Goal: Transaction & Acquisition: Purchase product/service

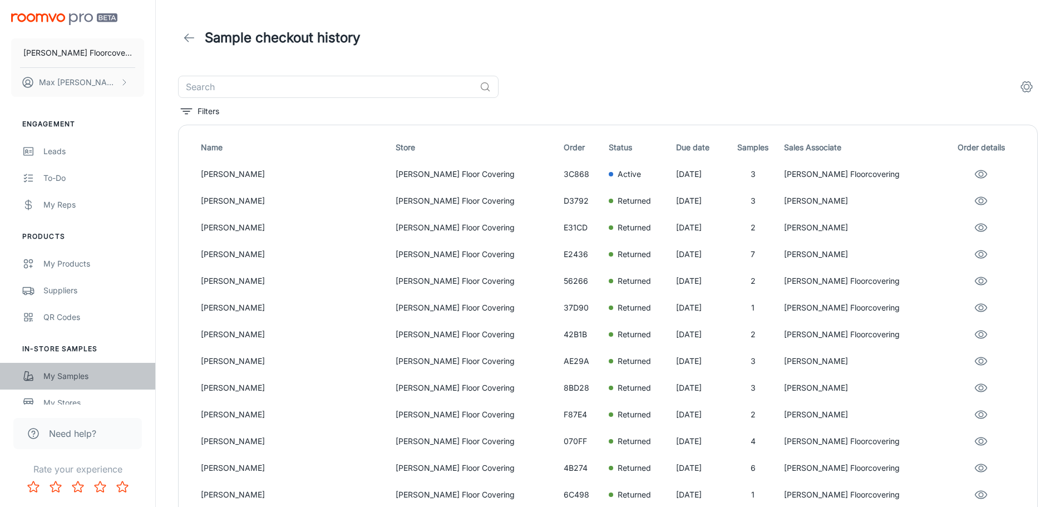
click at [48, 367] on link "My Samples" at bounding box center [77, 376] width 155 height 27
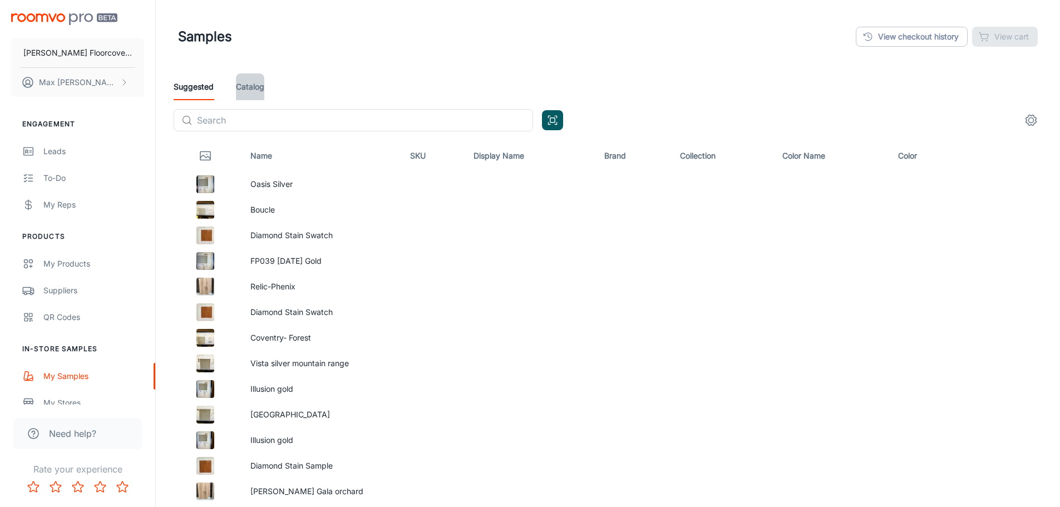
click at [250, 95] on link "Catalog" at bounding box center [250, 86] width 28 height 27
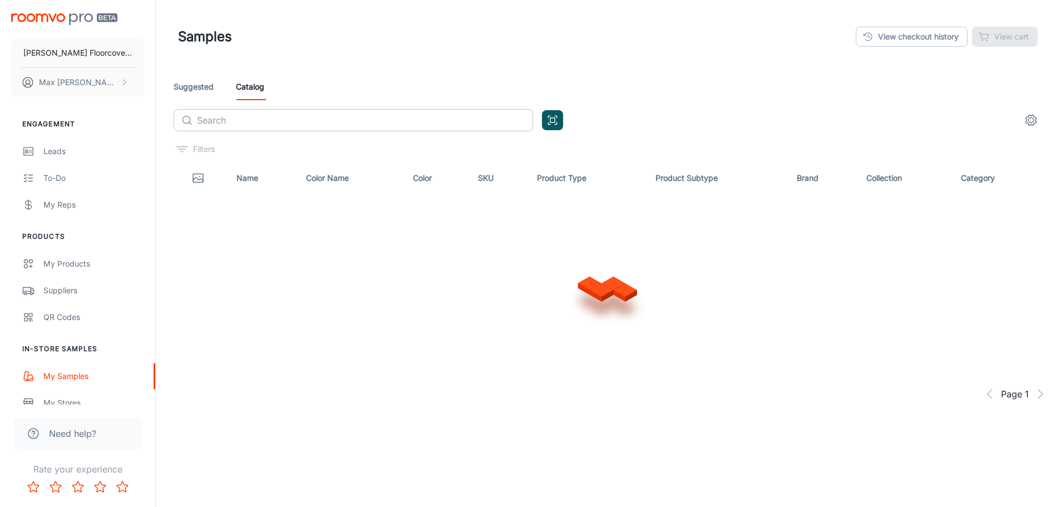
click at [268, 127] on input "text" at bounding box center [365, 120] width 336 height 22
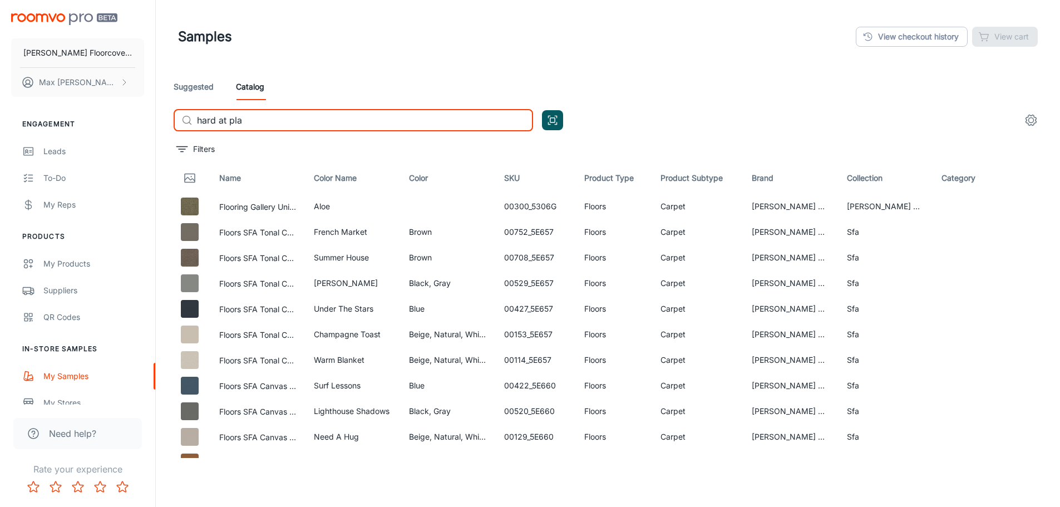
type input "hard at play"
click at [274, 127] on input "text" at bounding box center [365, 120] width 336 height 22
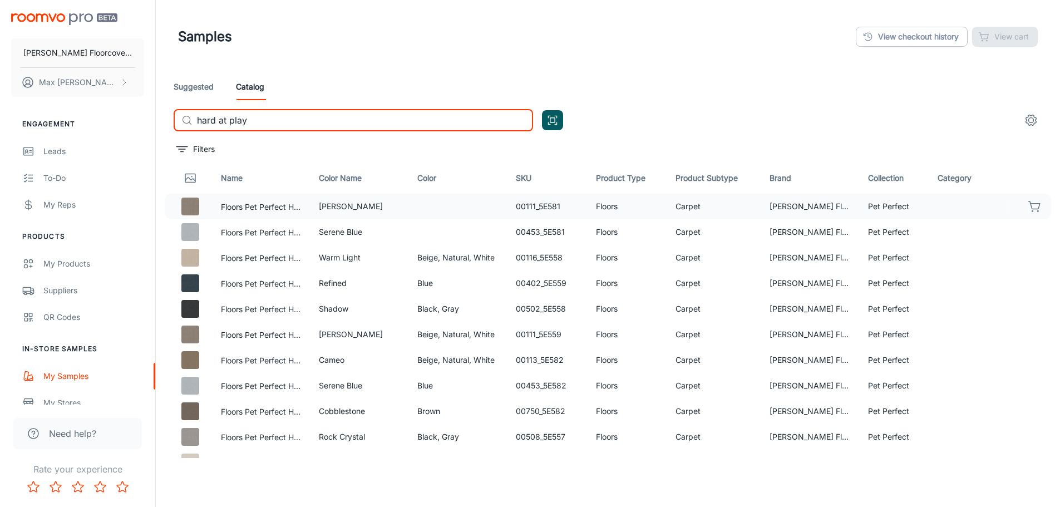
type input "hard at play"
click at [1029, 206] on icon "button" at bounding box center [1034, 206] width 13 height 13
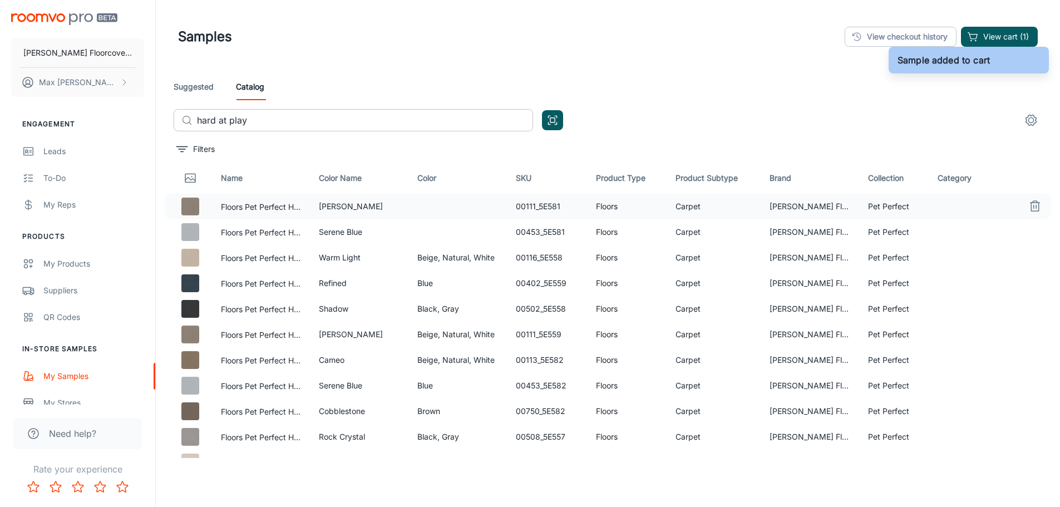
click at [377, 115] on input "hard at play" at bounding box center [365, 120] width 336 height 22
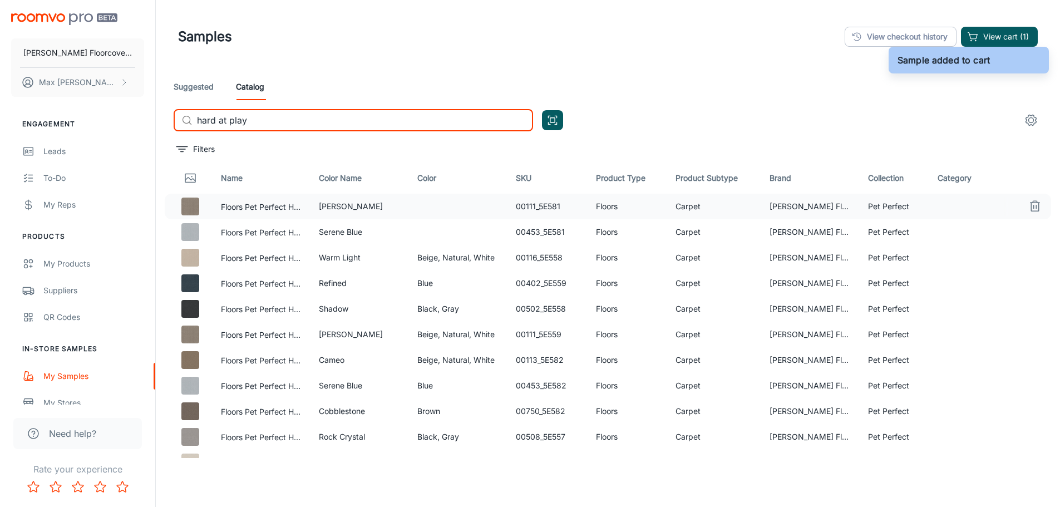
click at [377, 115] on input "hard at play" at bounding box center [365, 120] width 336 height 22
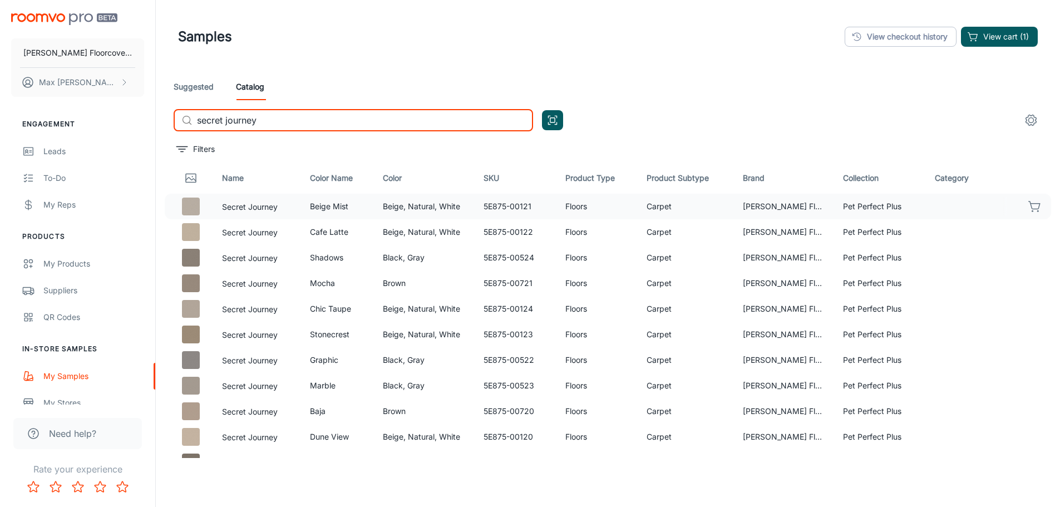
type input "secret journey"
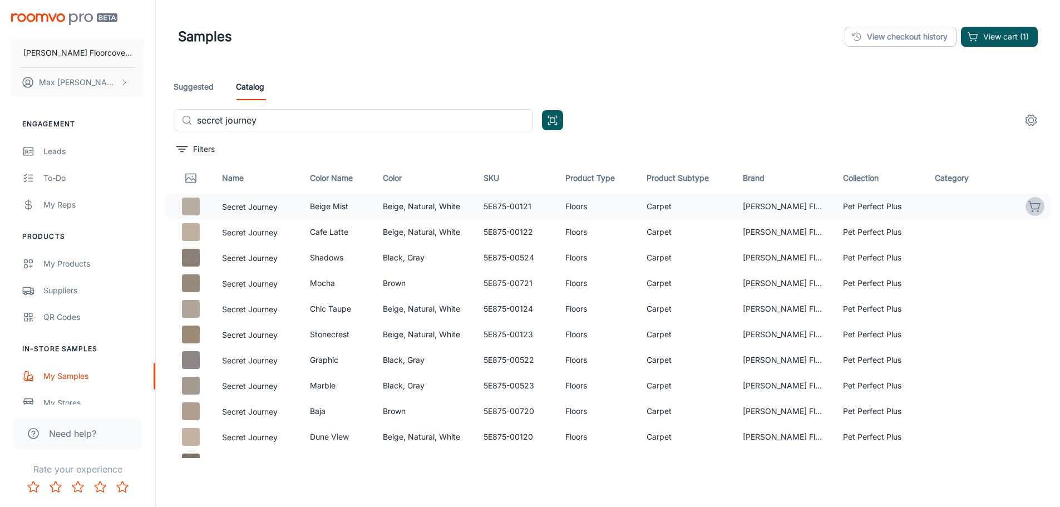
click at [1028, 206] on icon "button" at bounding box center [1034, 206] width 13 height 13
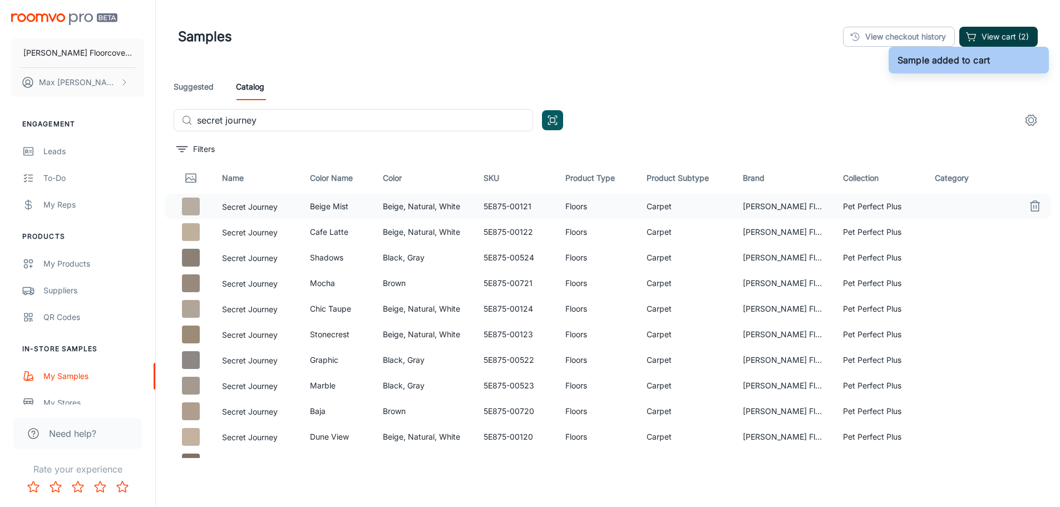
click at [989, 38] on button "View cart (2)" at bounding box center [998, 37] width 78 height 20
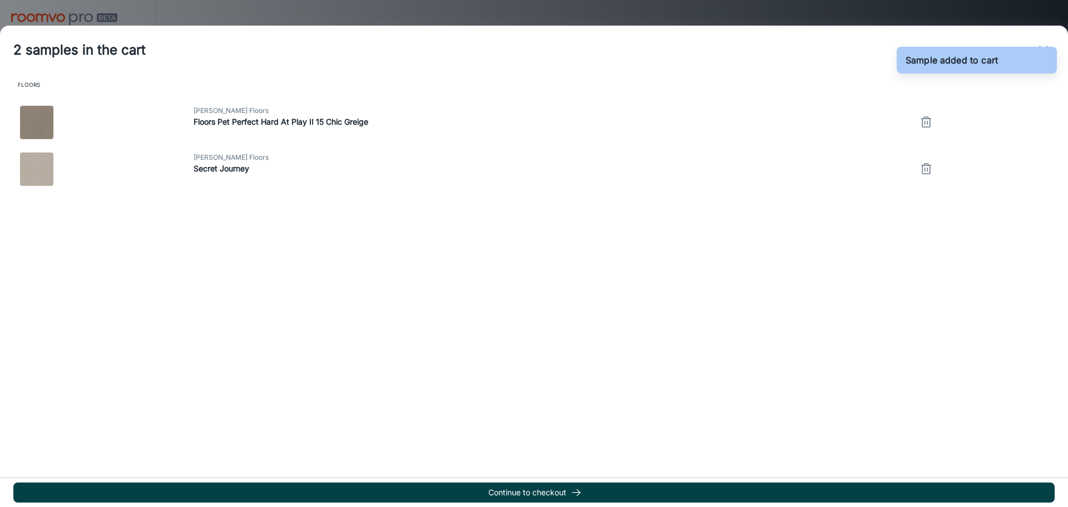
click at [587, 498] on button "Continue to checkout" at bounding box center [534, 492] width 1042 height 20
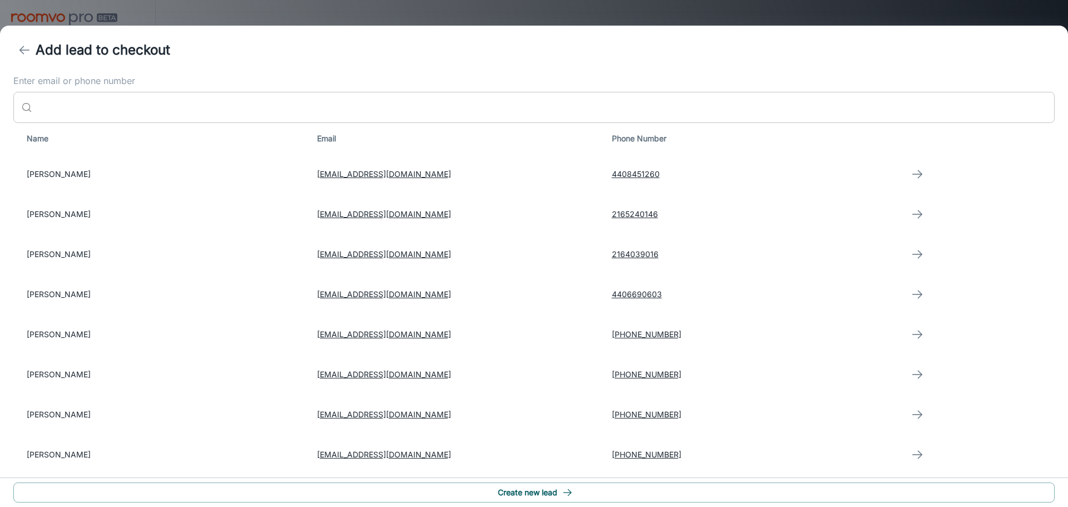
click at [111, 107] on input "Enter email or phone number" at bounding box center [546, 107] width 1018 height 31
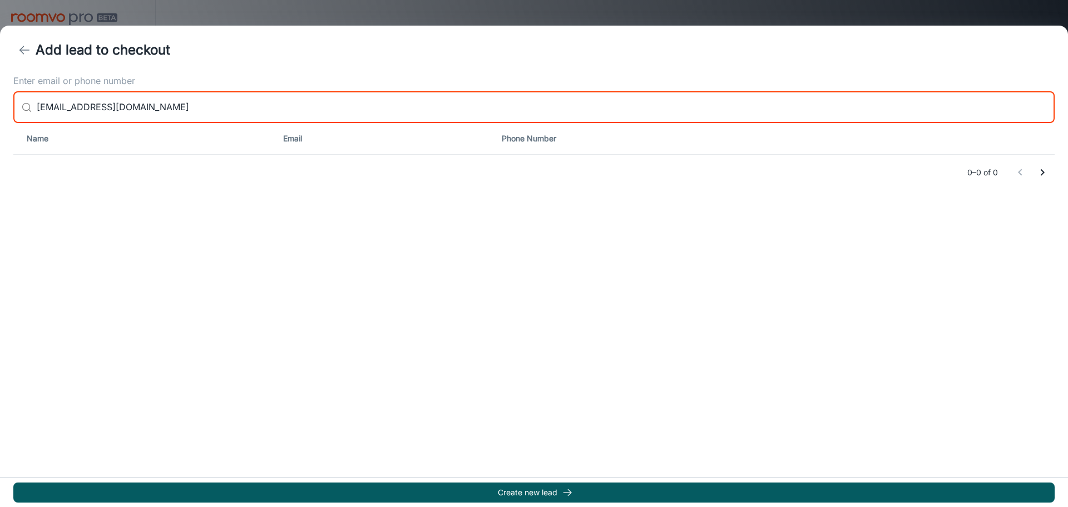
drag, startPoint x: 194, startPoint y: 109, endPoint x: 0, endPoint y: 96, distance: 194.1
click at [0, 96] on div "Enter email or phone number ​ skeuchel@oh.rr.com ​ Name Email Phone Number 0–0 …" at bounding box center [534, 133] width 1068 height 116
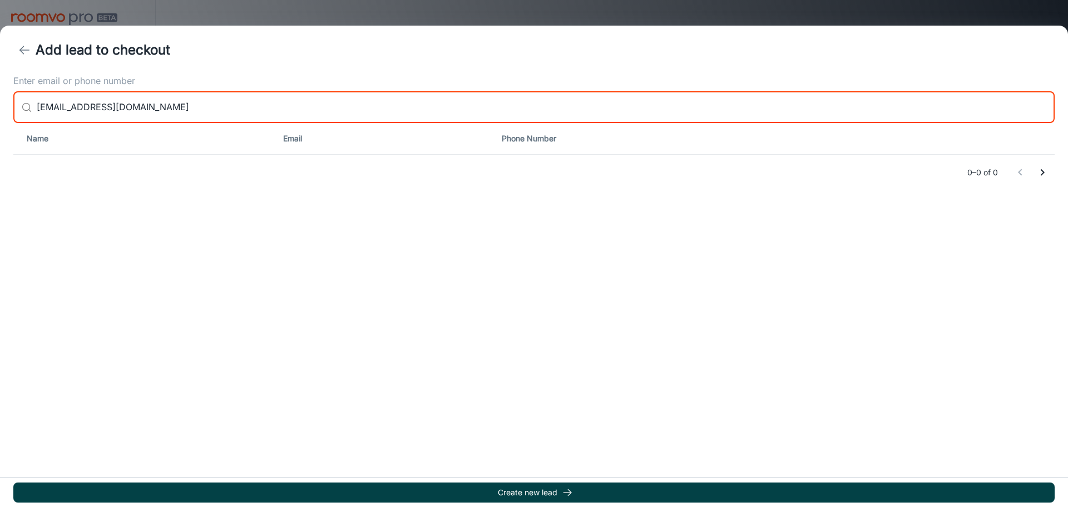
type input "skeuchel@oh.rr.com"
click at [585, 484] on button "Create new lead" at bounding box center [534, 492] width 1042 height 20
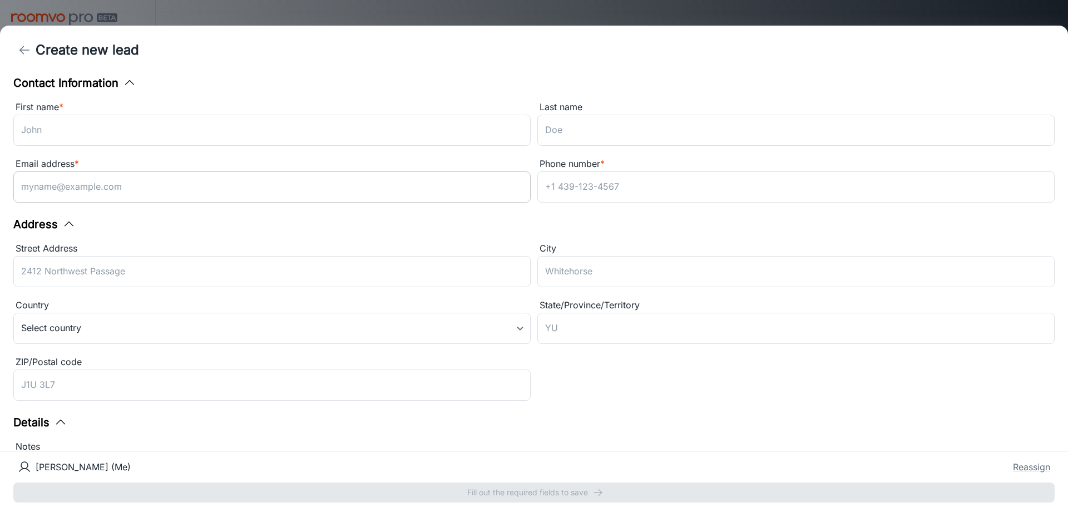
click at [124, 185] on input "Email address *" at bounding box center [272, 186] width 518 height 31
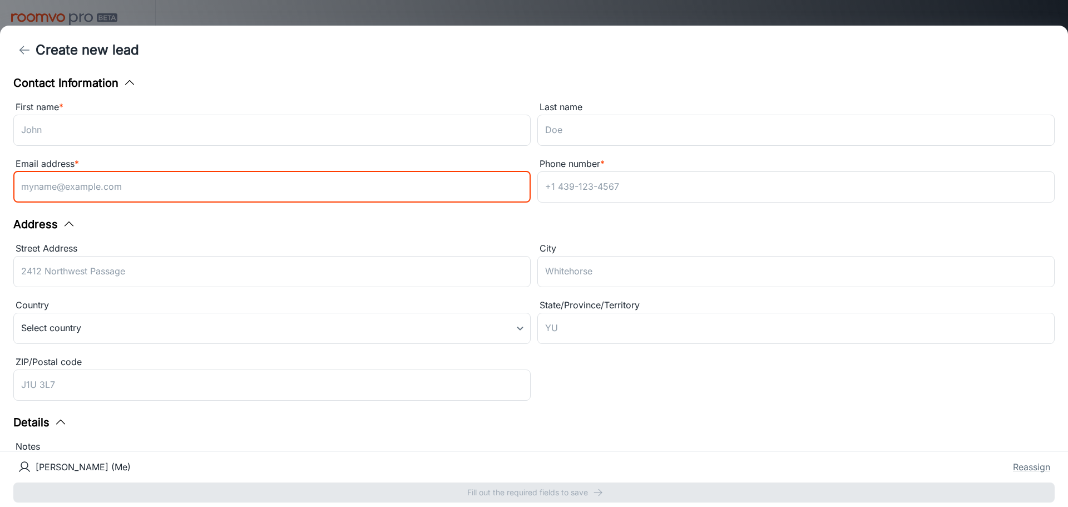
paste input "skeuchel@oh.rr.com"
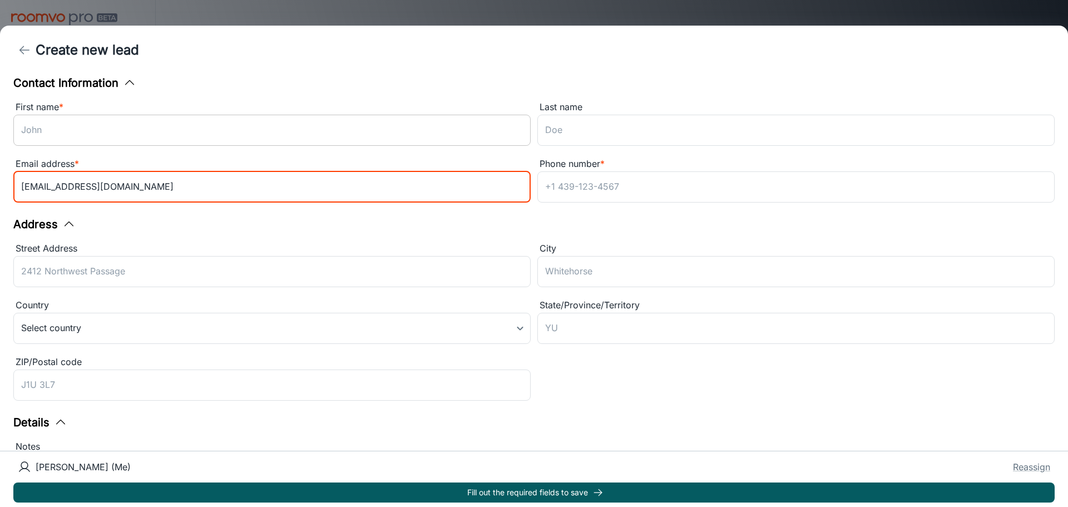
type input "skeuchel@oh.rr.com"
click at [101, 136] on input "First name *" at bounding box center [272, 130] width 518 height 31
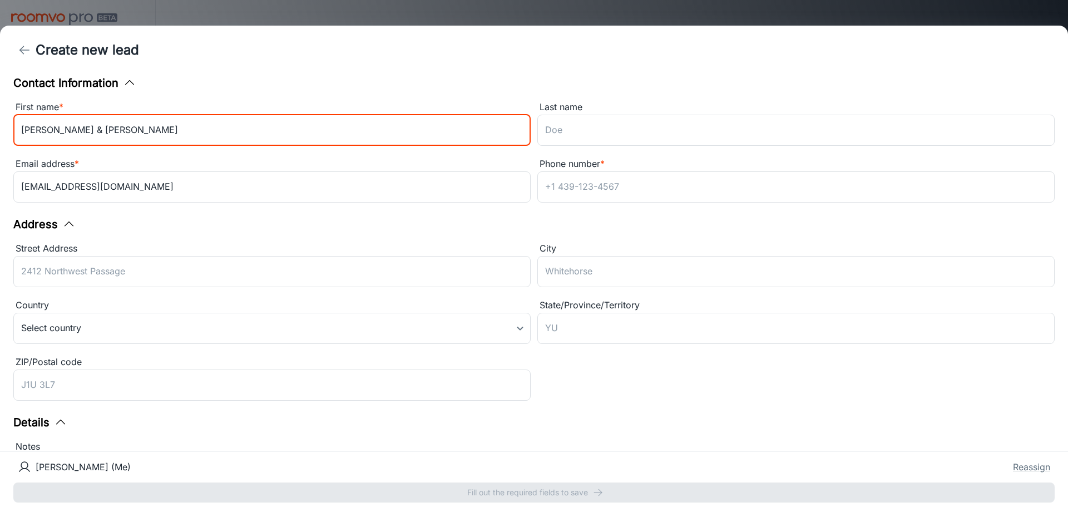
type input "Lynn & Steve"
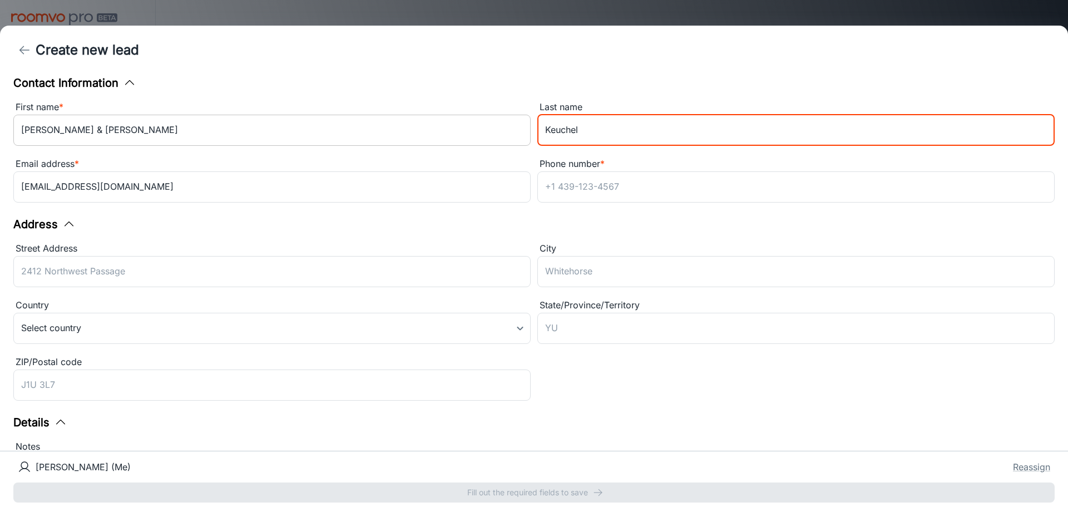
type input "Keuchel"
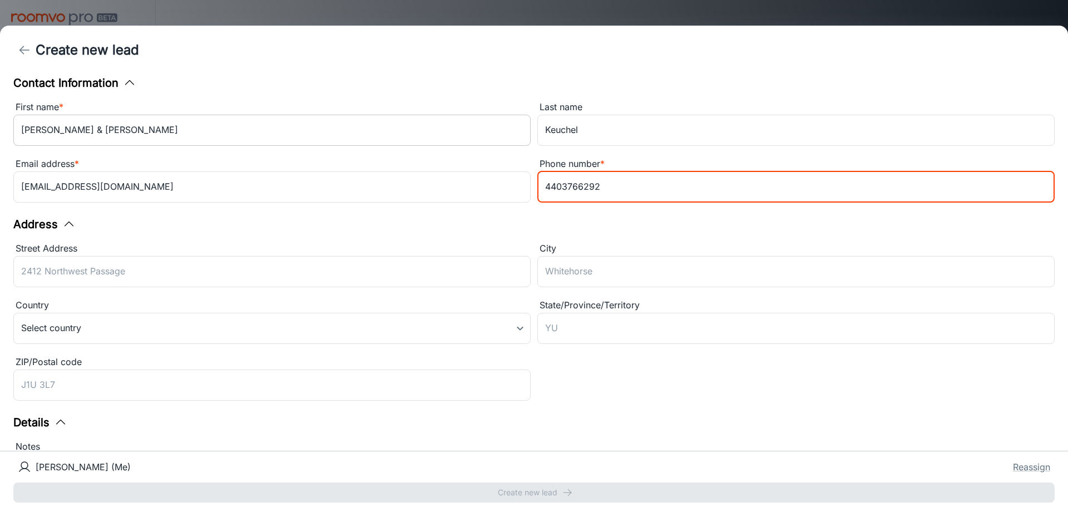
type input "4403766292"
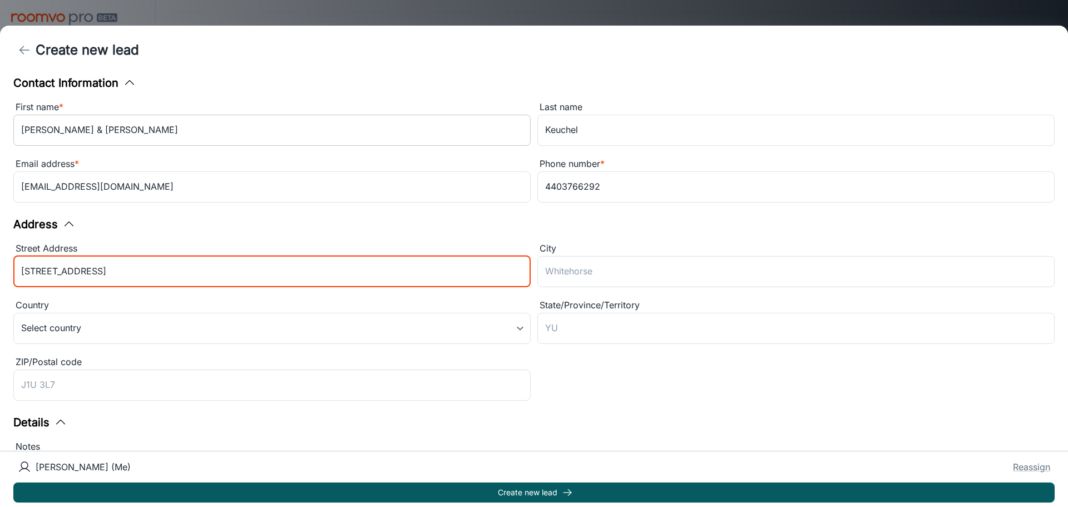
type input "9484 Island Rd"
click at [13, 482] on button "Create new lead" at bounding box center [534, 492] width 1042 height 20
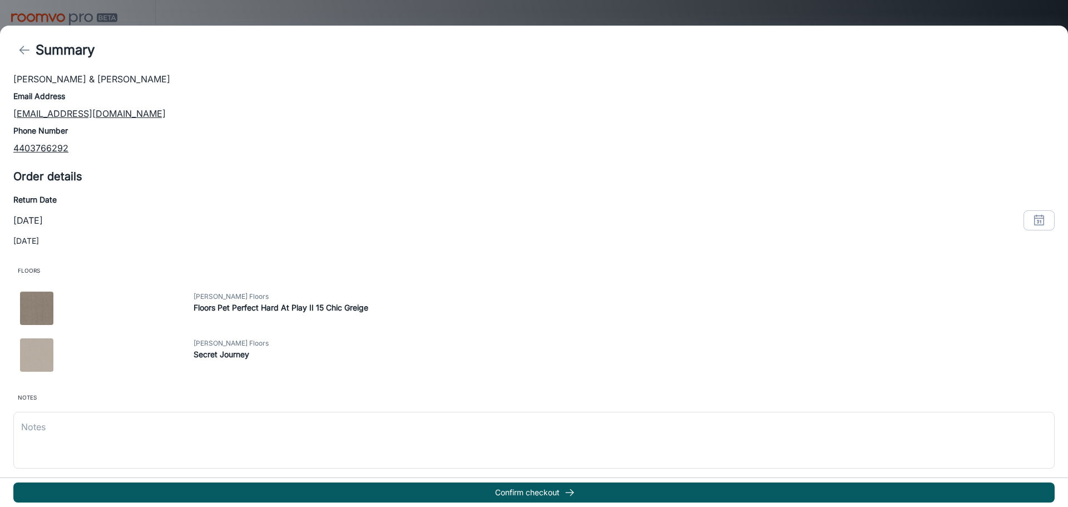
scroll to position [43, 0]
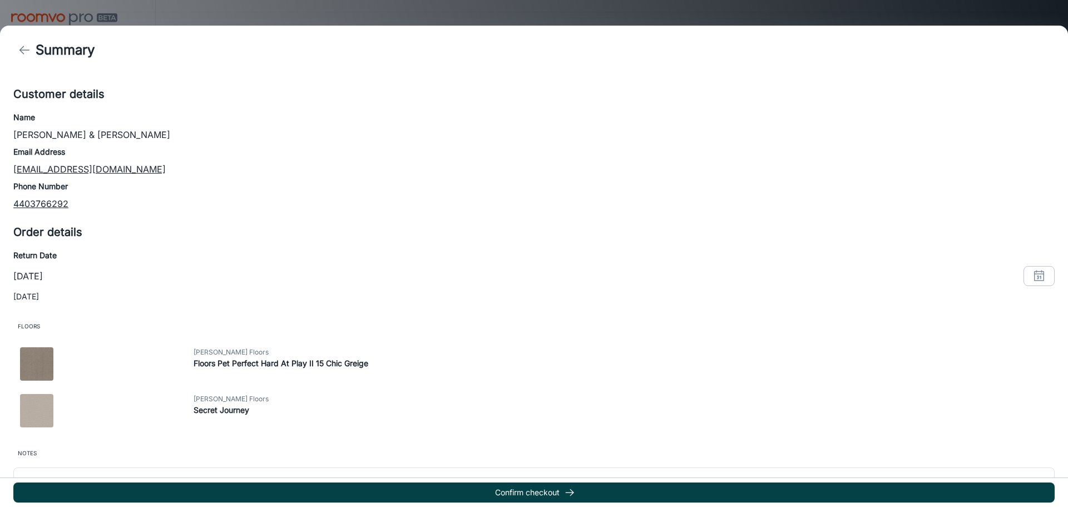
click at [556, 491] on button "Confirm checkout" at bounding box center [534, 492] width 1042 height 20
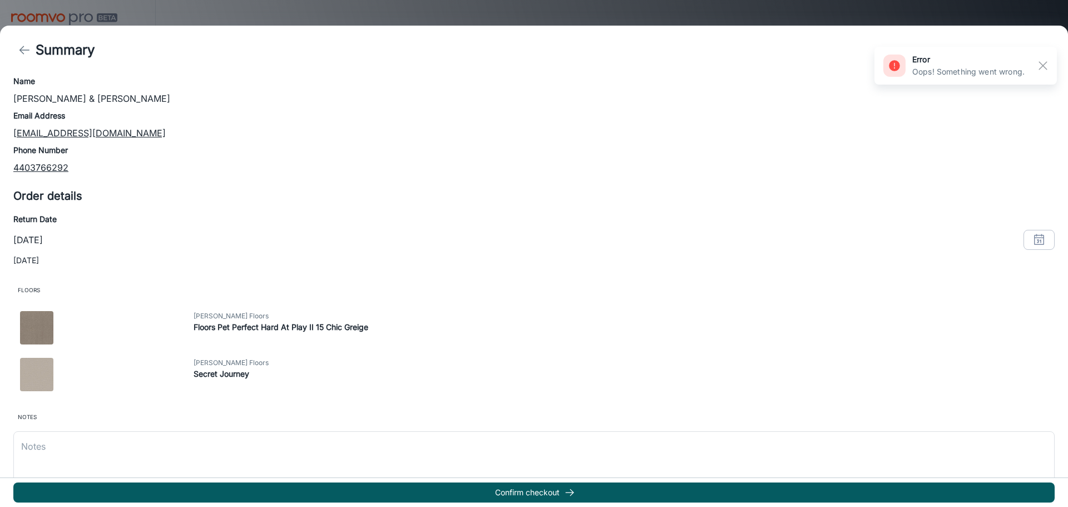
scroll to position [99, 0]
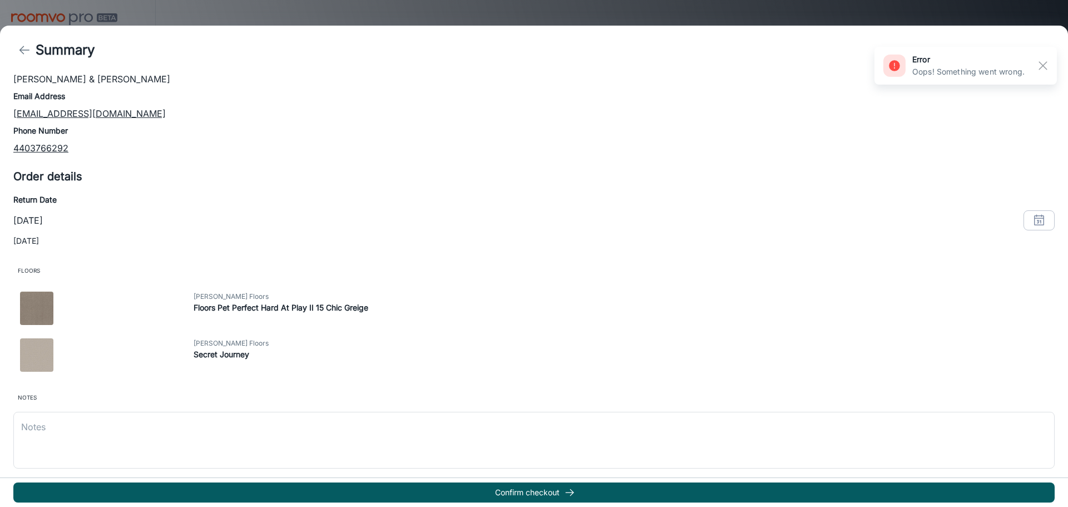
click at [674, 374] on div "Sales Associate Max Albrecht Customer details Name Lynn & Steve Keuchel Email A…" at bounding box center [534, 222] width 1042 height 493
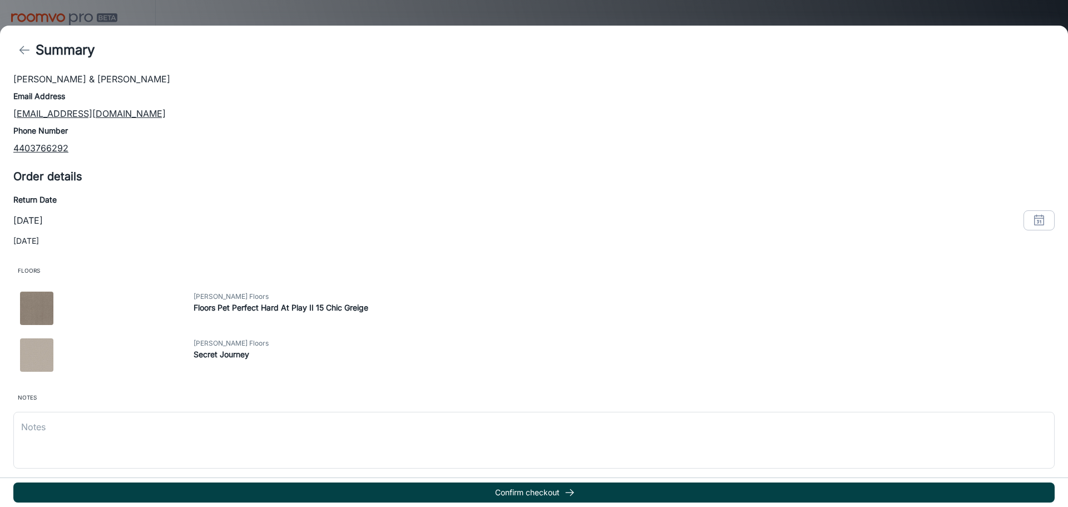
click at [579, 491] on button "Confirm checkout" at bounding box center [534, 492] width 1042 height 20
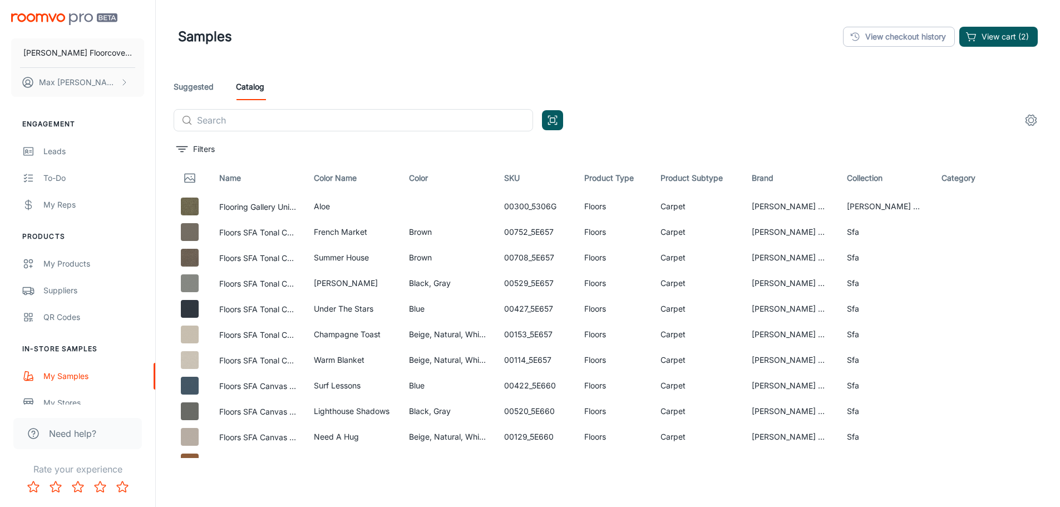
click at [707, 62] on header "Samples View checkout history View cart (2)" at bounding box center [608, 36] width 886 height 73
click at [1016, 42] on button "View cart (2)" at bounding box center [998, 37] width 78 height 20
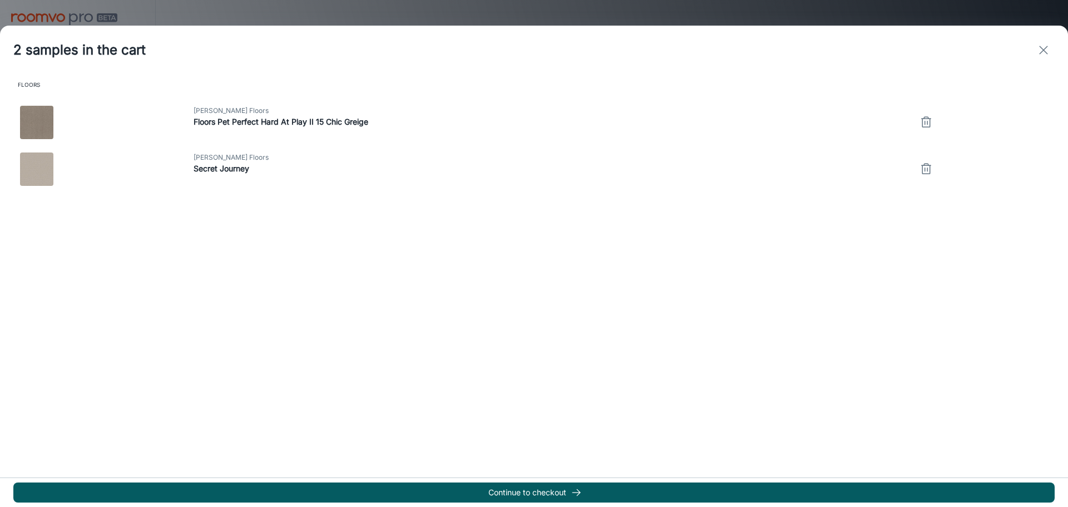
click at [585, 7] on div at bounding box center [534, 253] width 1068 height 507
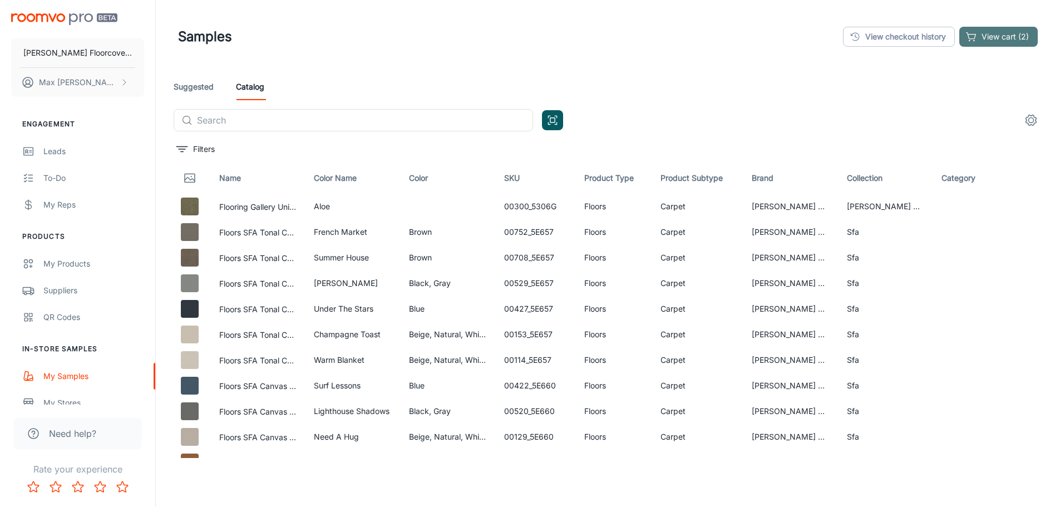
click at [996, 37] on button "View cart (2)" at bounding box center [998, 37] width 78 height 20
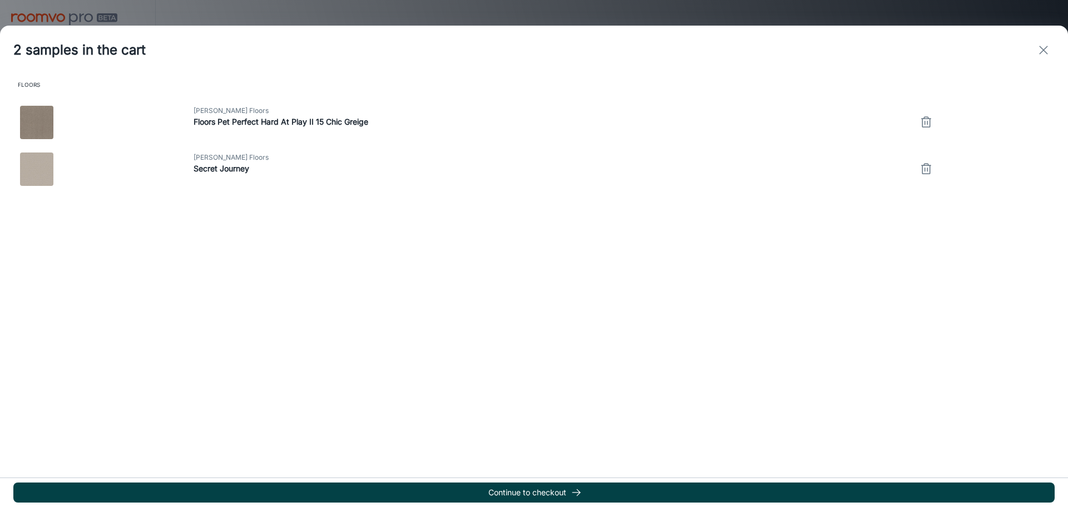
click at [751, 489] on button "Continue to checkout" at bounding box center [534, 492] width 1042 height 20
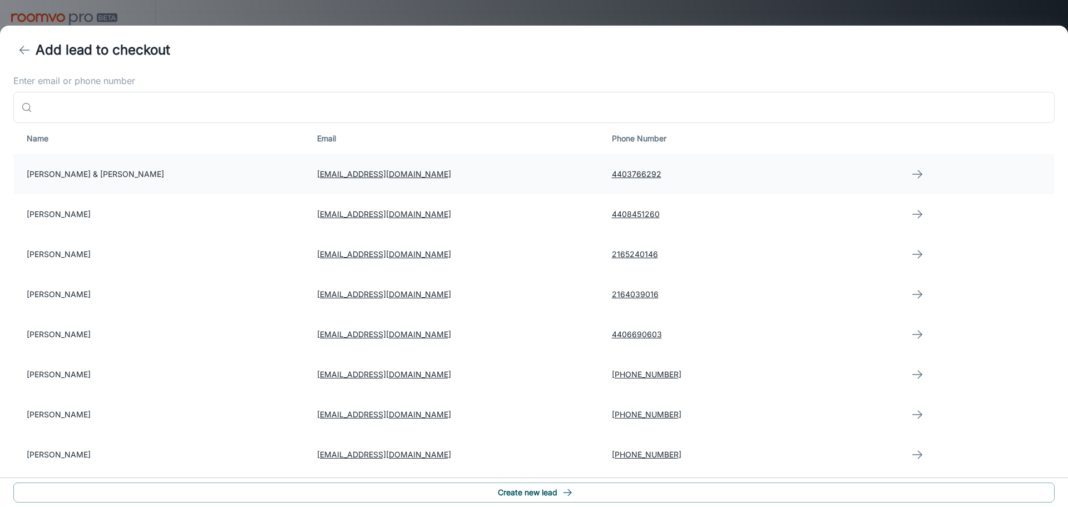
click at [918, 173] on td at bounding box center [976, 174] width 157 height 40
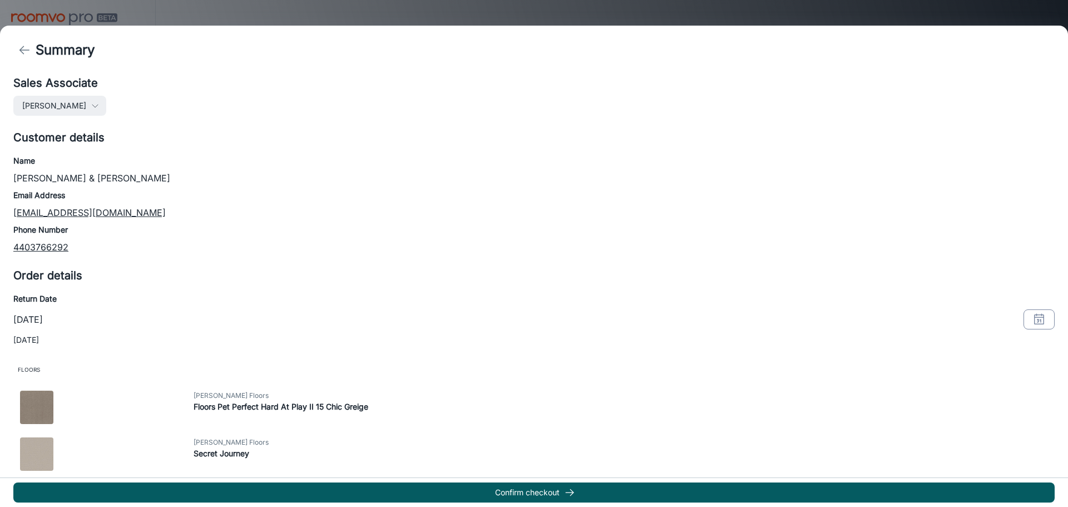
click at [1024, 323] on button "button" at bounding box center [1039, 319] width 31 height 20
click at [983, 180] on button "9" at bounding box center [980, 179] width 20 height 20
click at [1017, 292] on button "OK" at bounding box center [1025, 295] width 36 height 20
click at [1033, 322] on icon "button" at bounding box center [1039, 319] width 13 height 13
click at [976, 200] on button "16" at bounding box center [980, 200] width 20 height 20
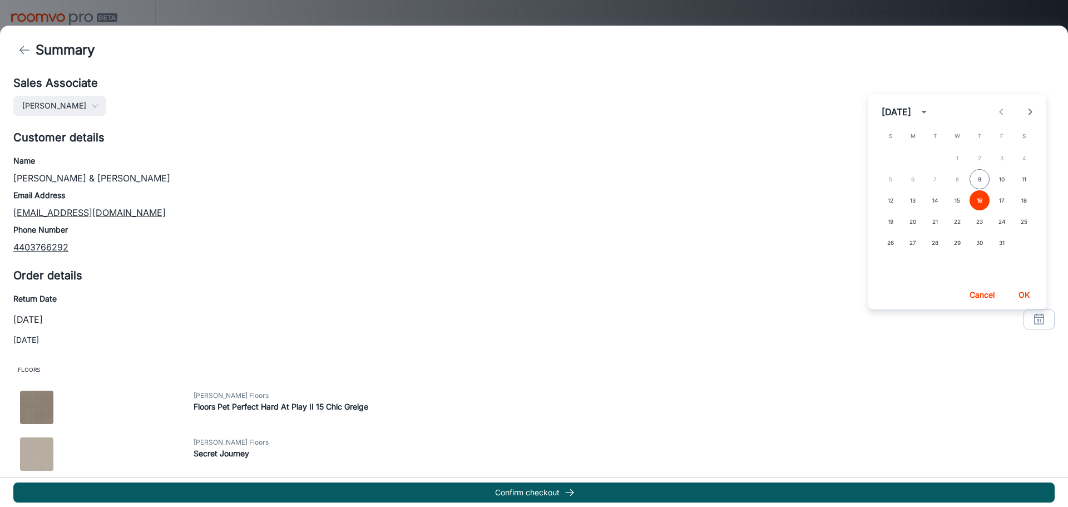
click at [1028, 292] on button "OK" at bounding box center [1025, 295] width 36 height 20
click at [551, 199] on h6 "Email Address" at bounding box center [534, 195] width 1042 height 12
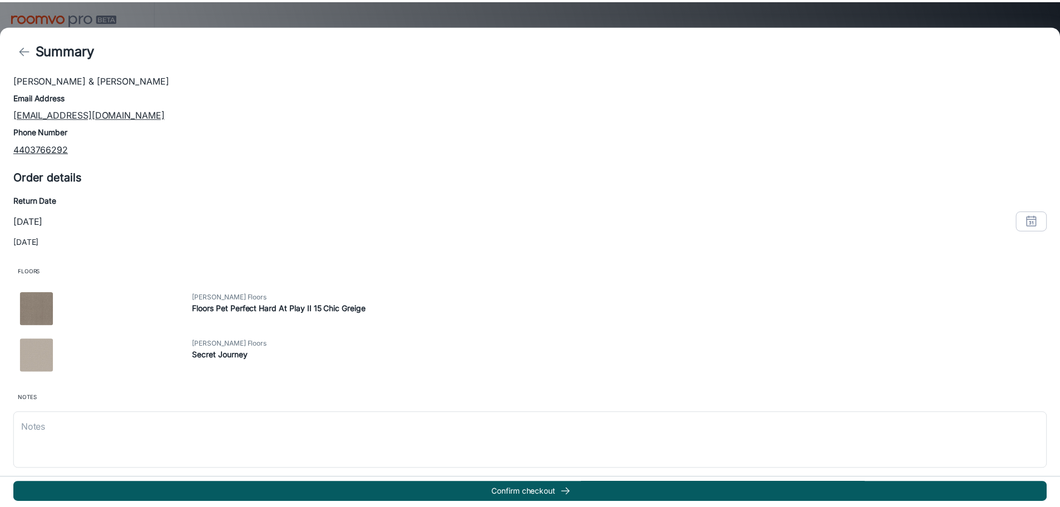
scroll to position [99, 0]
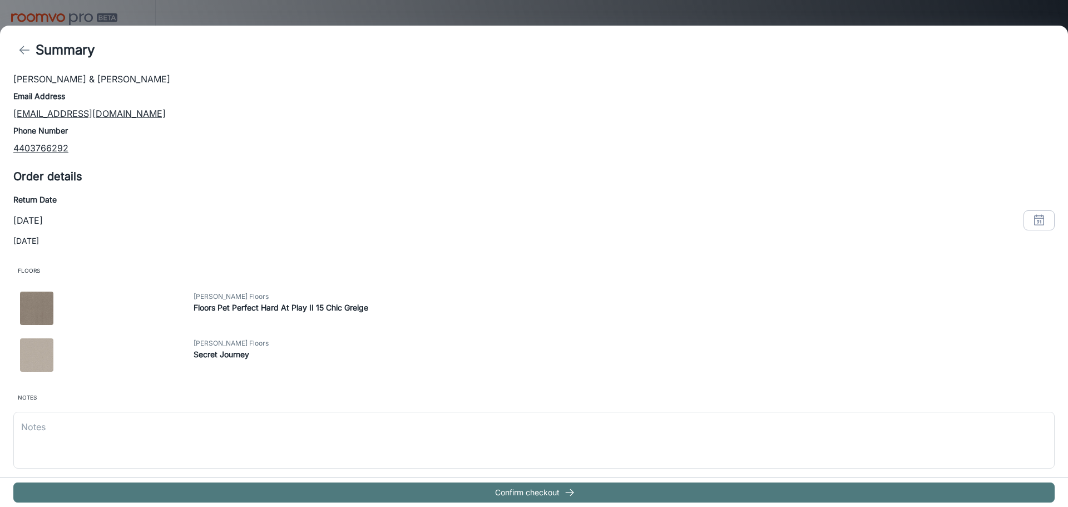
click at [416, 497] on button "Confirm checkout" at bounding box center [534, 492] width 1042 height 20
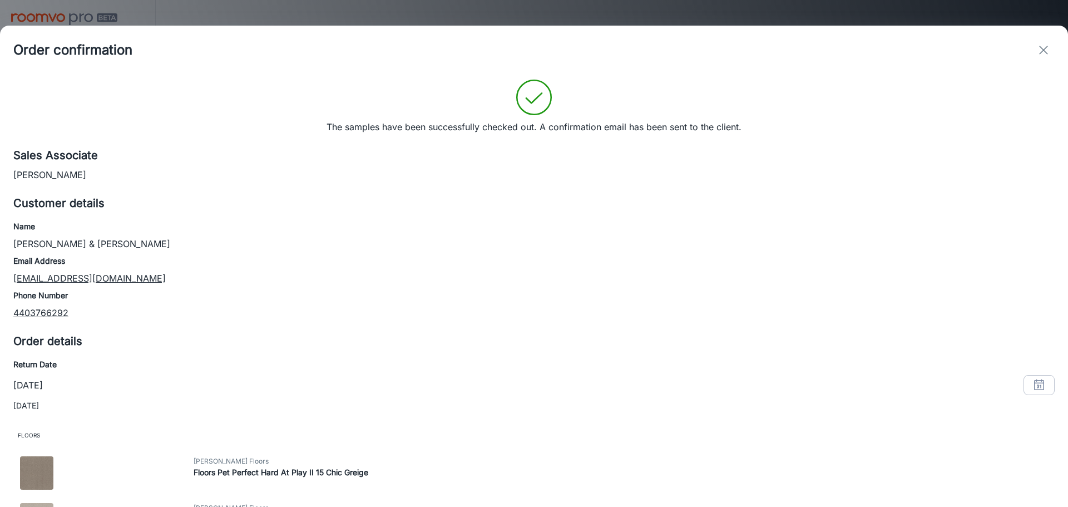
click at [1043, 51] on line "exit" at bounding box center [1044, 50] width 8 height 8
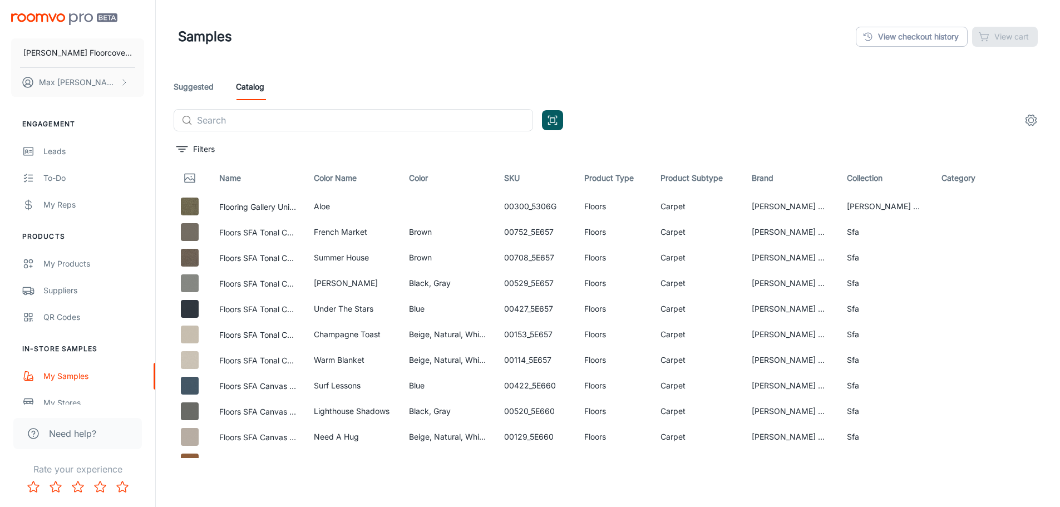
click at [600, 71] on header "Samples View checkout history View cart" at bounding box center [608, 36] width 886 height 73
